Goal: Ask a question

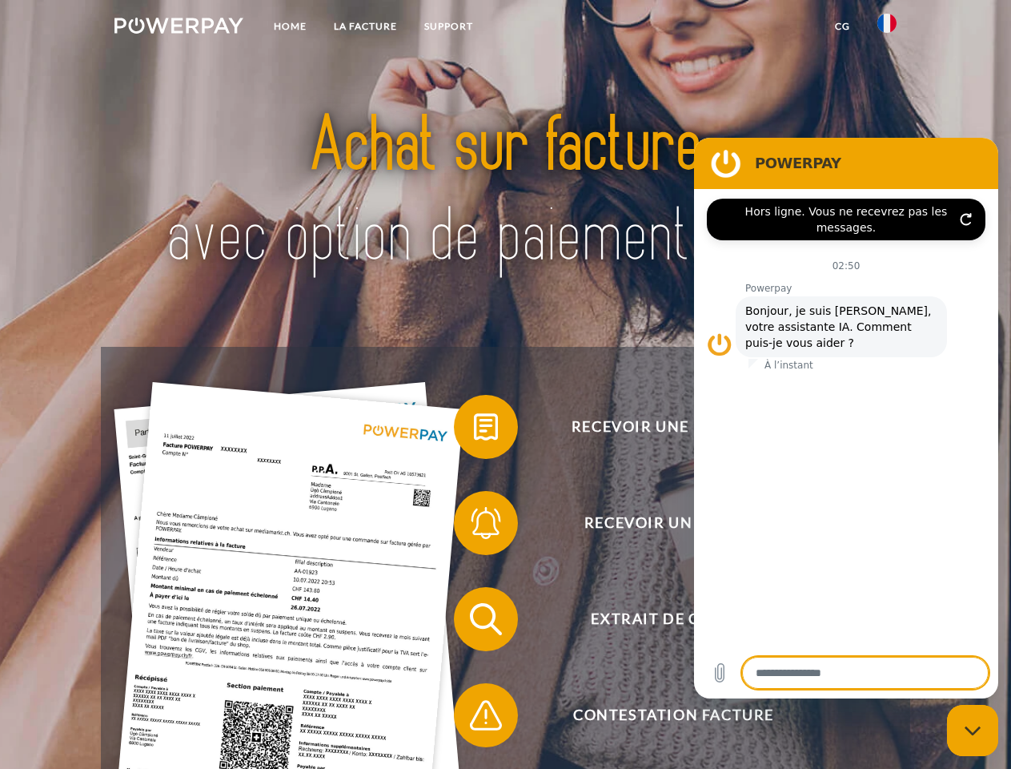
click at [179, 28] on img at bounding box center [179, 26] width 129 height 16
click at [887, 28] on img at bounding box center [887, 23] width 19 height 19
click at [842, 26] on link "CG" at bounding box center [843, 26] width 42 height 29
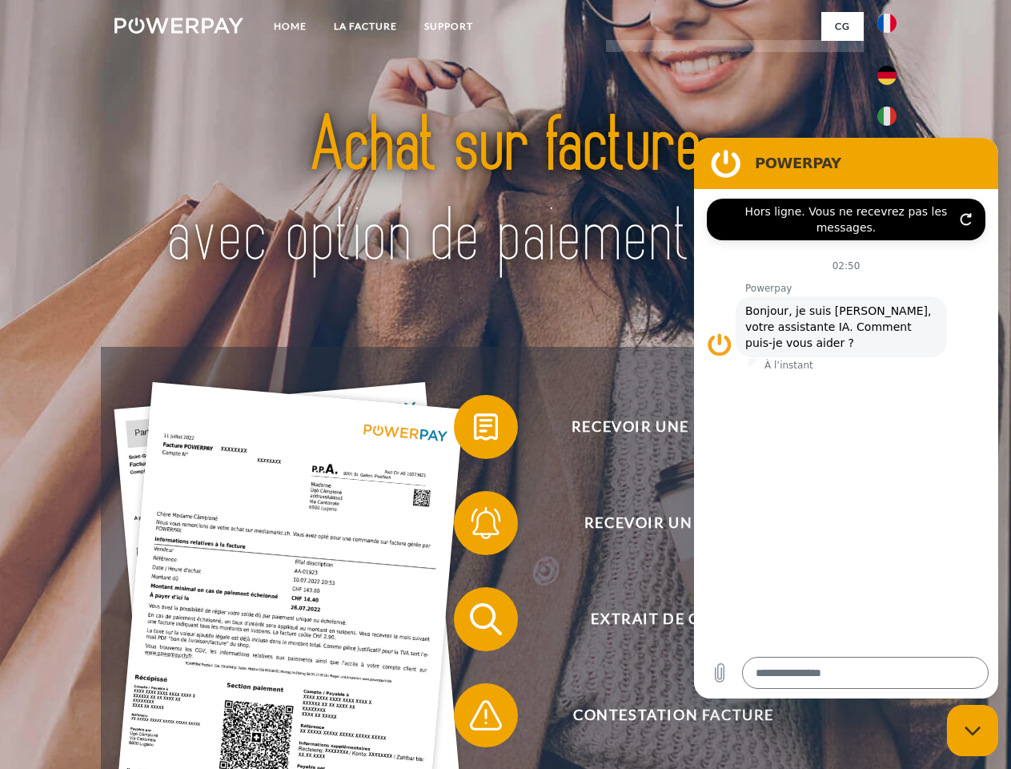
click at [474, 430] on span at bounding box center [462, 427] width 80 height 80
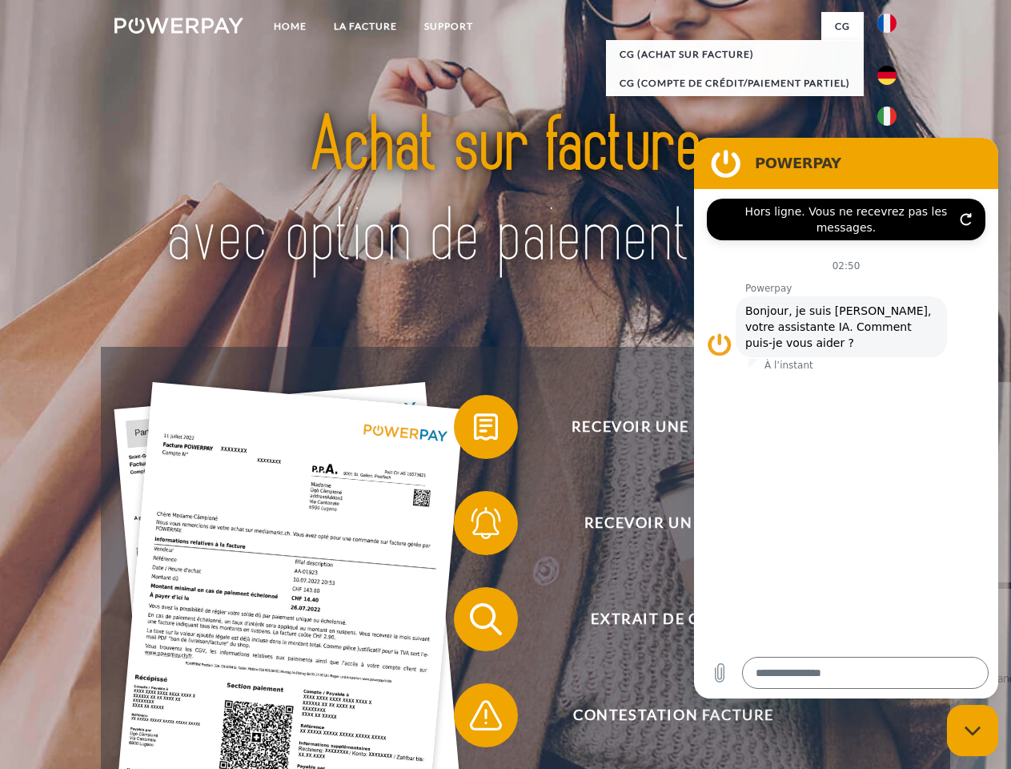
click at [474, 526] on span at bounding box center [462, 523] width 80 height 80
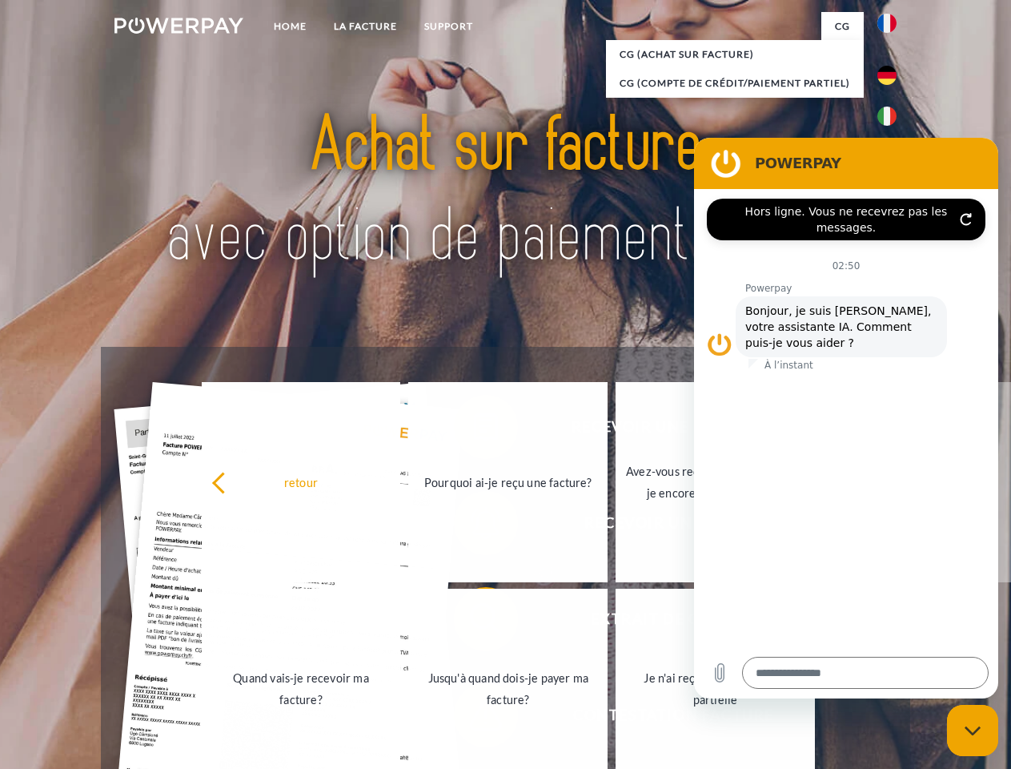
click at [474, 622] on link "Jusqu'à quand dois-je payer ma facture?" at bounding box center [507, 689] width 199 height 200
click at [474, 718] on span at bounding box center [462, 715] width 80 height 80
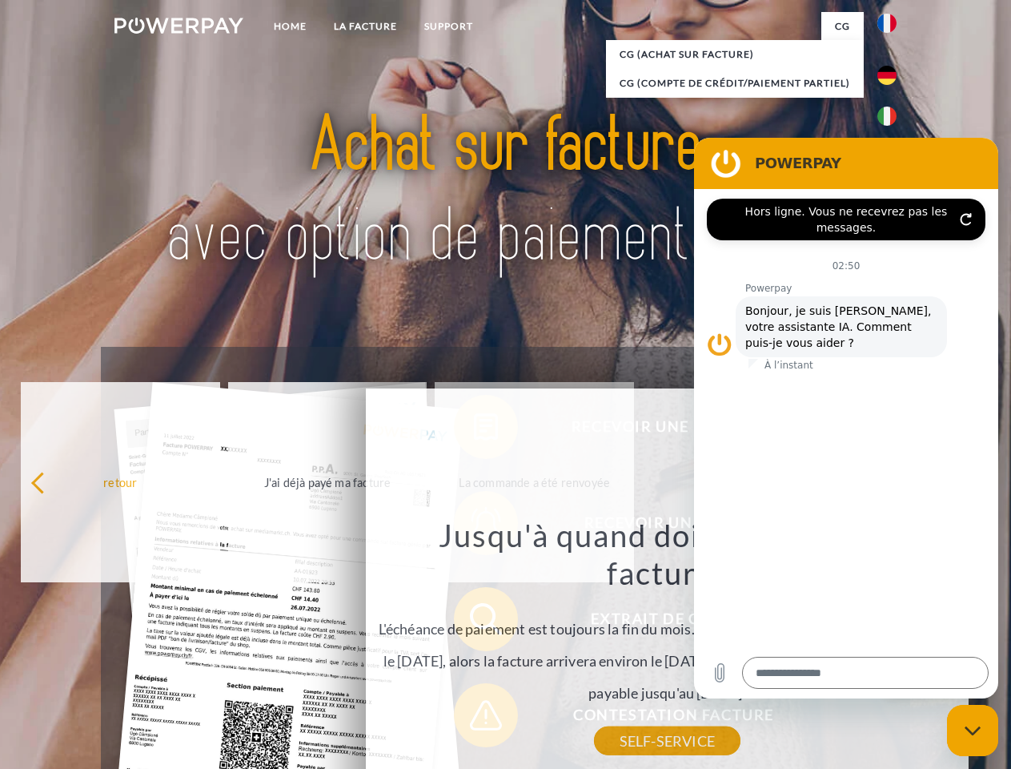
click at [973, 730] on icon "Fermer la fenêtre de messagerie" at bounding box center [973, 730] width 17 height 10
type textarea "*"
